Goal: Transaction & Acquisition: Purchase product/service

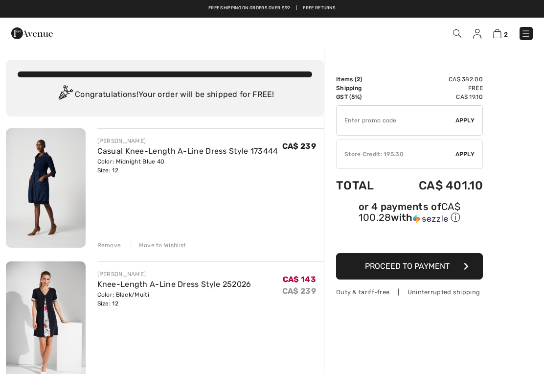
click at [110, 242] on div "Remove" at bounding box center [109, 245] width 24 height 9
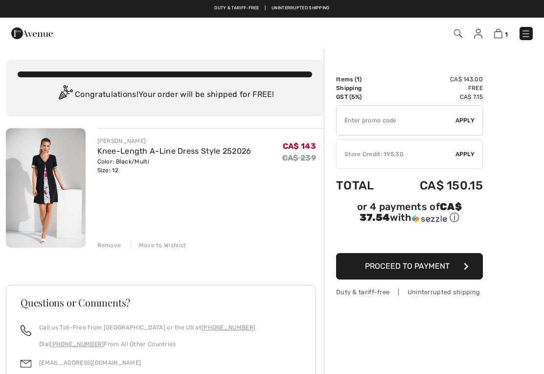
click at [473, 155] on span "Apply" at bounding box center [465, 154] width 20 height 9
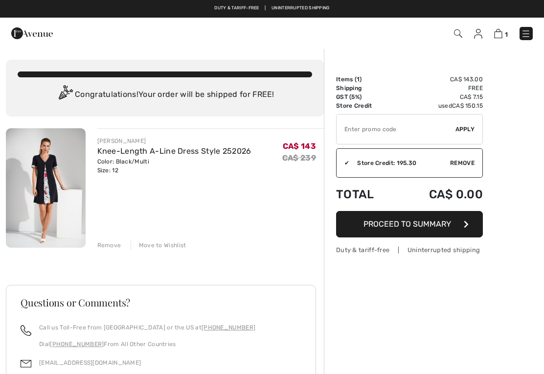
click at [45, 187] on img at bounding box center [46, 187] width 80 height 119
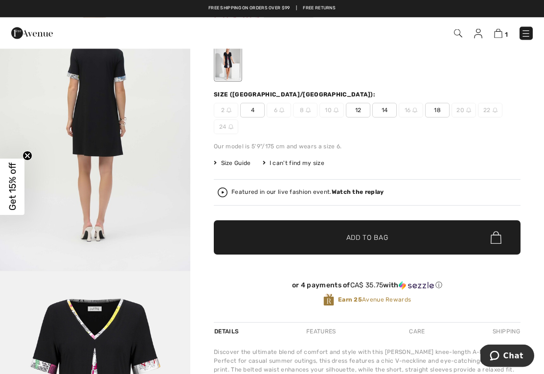
scroll to position [81, 0]
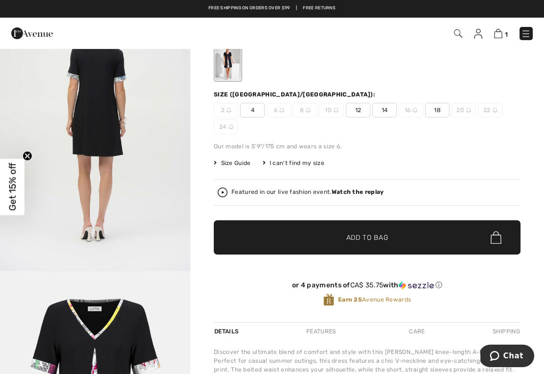
click at [506, 31] on span "1" at bounding box center [506, 34] width 3 height 7
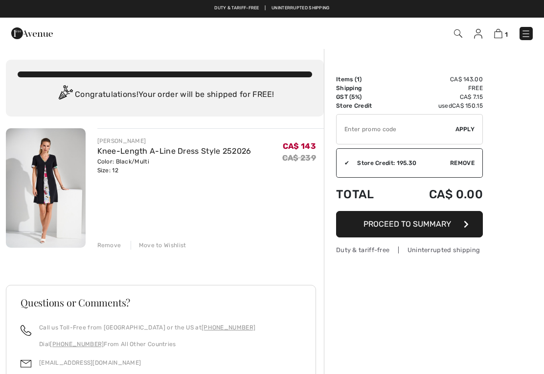
click at [461, 224] on button "Proceed to Summary" at bounding box center [409, 224] width 147 height 26
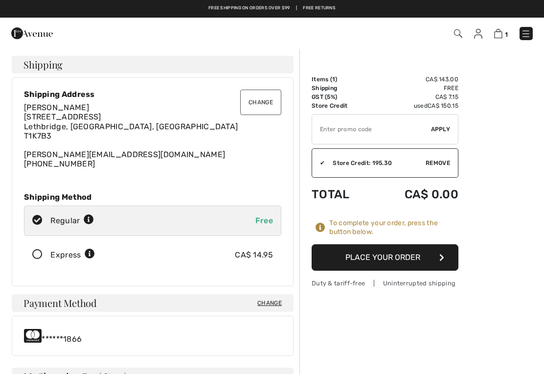
click at [428, 257] on button "Place Your Order" at bounding box center [385, 257] width 147 height 26
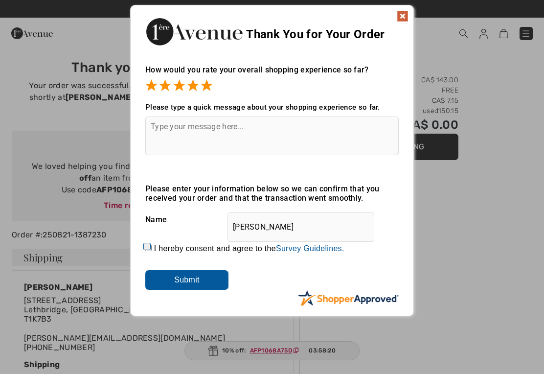
click at [200, 278] on input "Submit" at bounding box center [186, 280] width 83 height 20
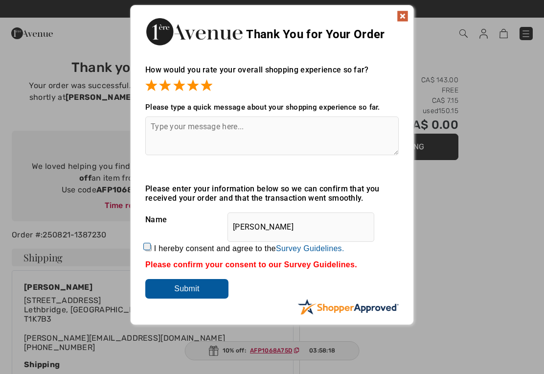
click at [175, 286] on input "Submit" at bounding box center [186, 289] width 83 height 20
click at [152, 246] on input "I hereby consent and agree to the By submitting a review, you grant permission …" at bounding box center [148, 248] width 6 height 6
checkbox input "true"
click at [173, 289] on input "Submit" at bounding box center [186, 289] width 83 height 20
